Goal: Find specific page/section: Find specific page/section

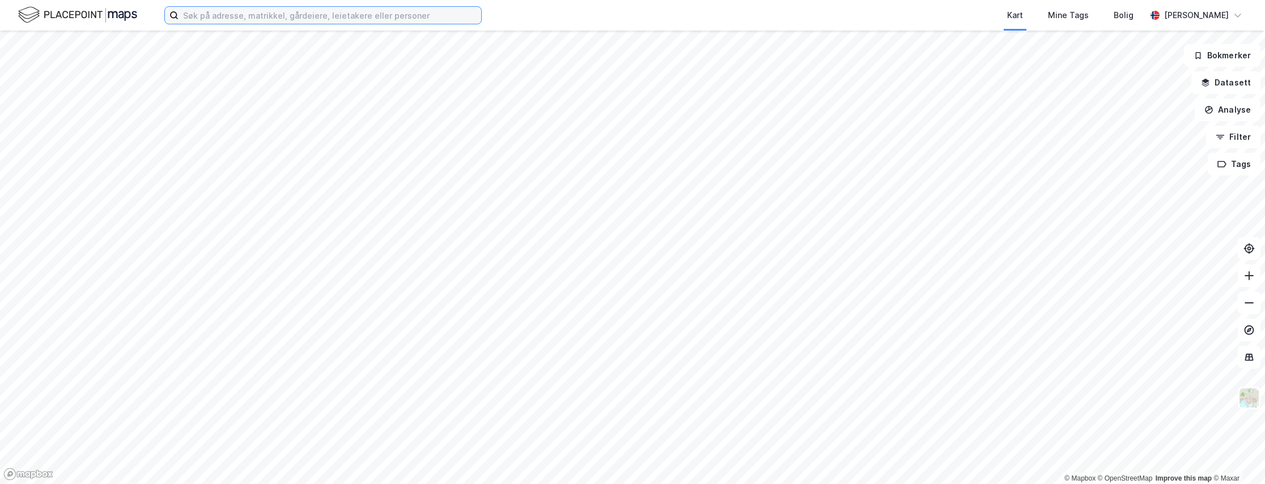
click at [291, 16] on input at bounding box center [329, 15] width 303 height 17
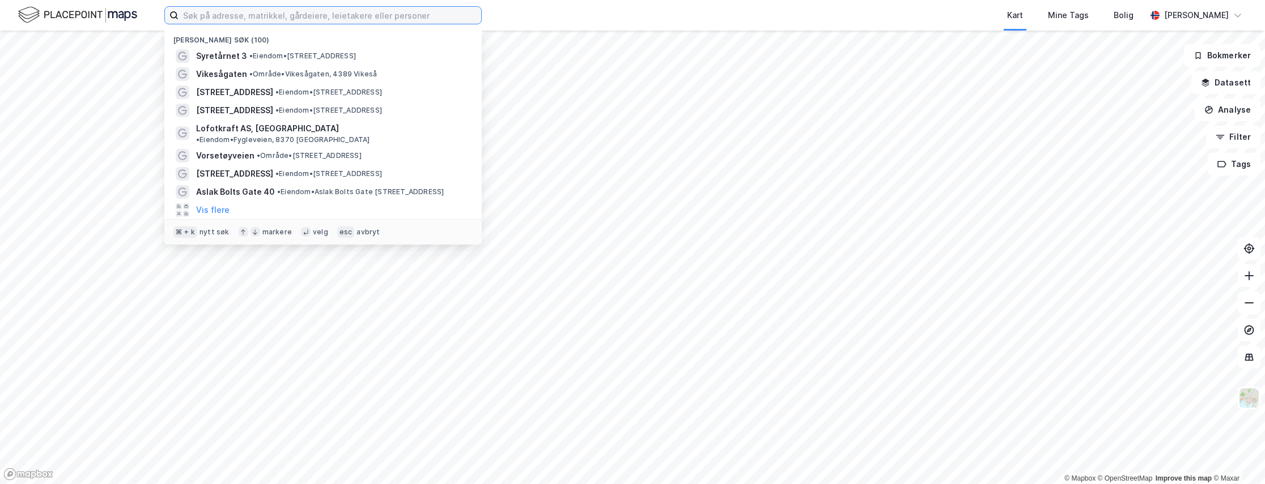
paste input "meierigaten 22 bryne"
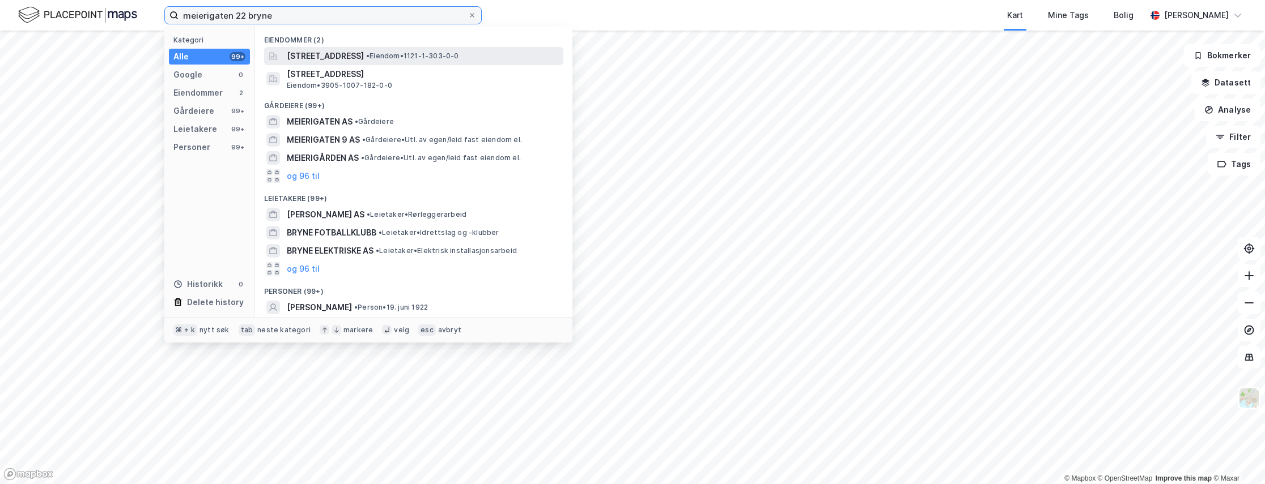
type input "meierigaten 22 bryne"
click at [345, 58] on span "[STREET_ADDRESS]" at bounding box center [325, 56] width 77 height 14
